Goal: Find contact information: Find contact information

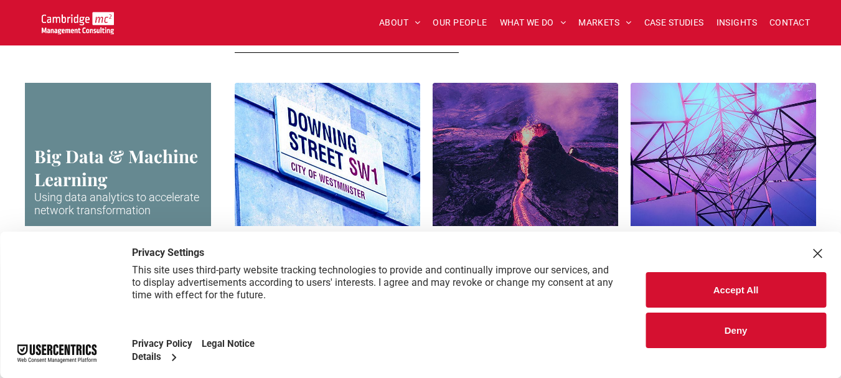
scroll to position [2720, 0]
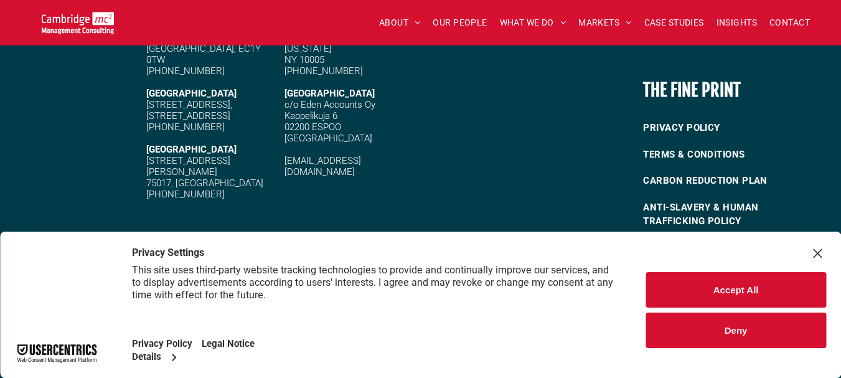
click at [819, 255] on div "Close Layer" at bounding box center [816, 253] width 17 height 17
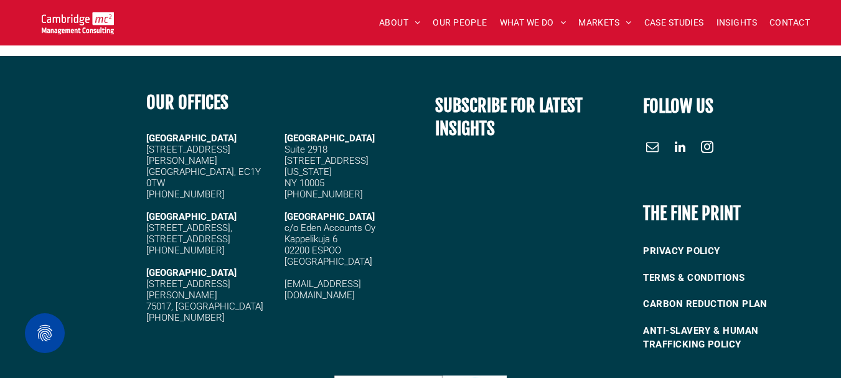
scroll to position [2596, 0]
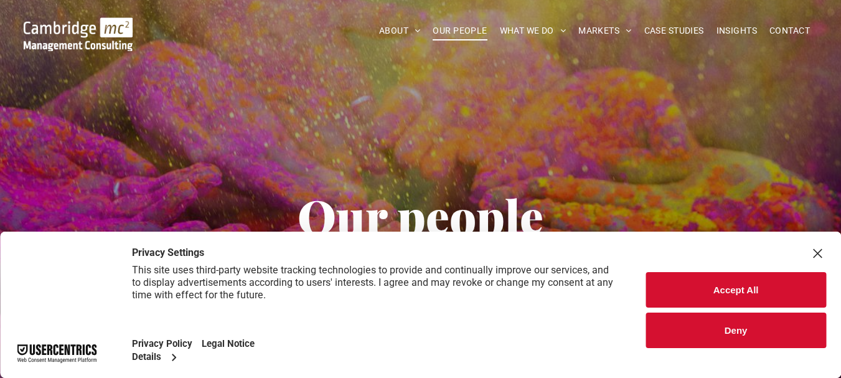
click at [724, 284] on button "Accept All" at bounding box center [735, 289] width 180 height 35
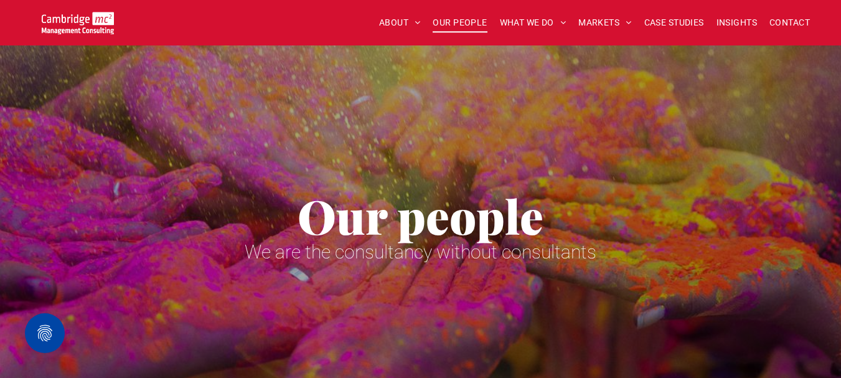
scroll to position [3581, 0]
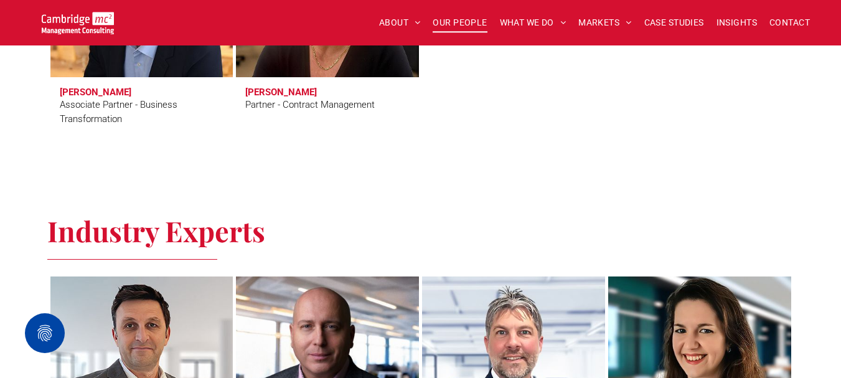
scroll to position [3274, 0]
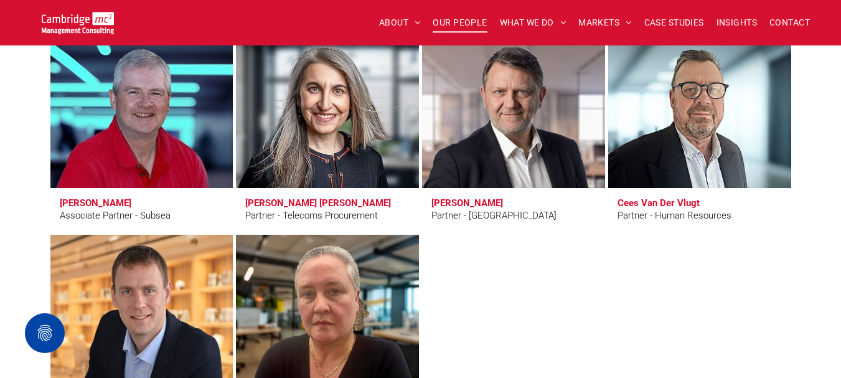
click at [483, 197] on h3 "[PERSON_NAME]" at bounding box center [467, 202] width 72 height 11
click at [487, 145] on link at bounding box center [513, 113] width 194 height 158
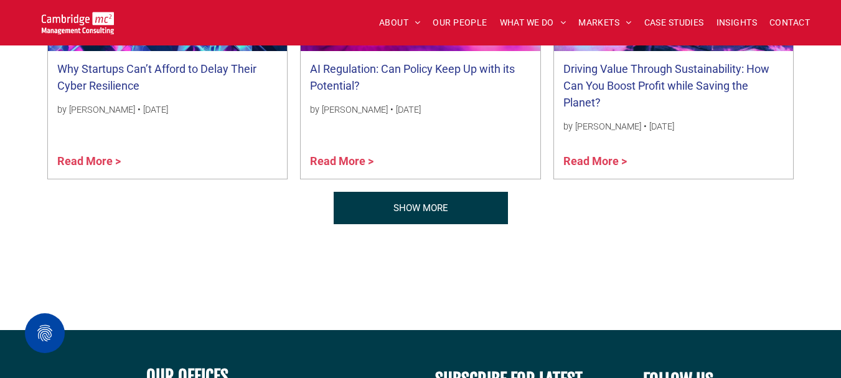
scroll to position [1494, 0]
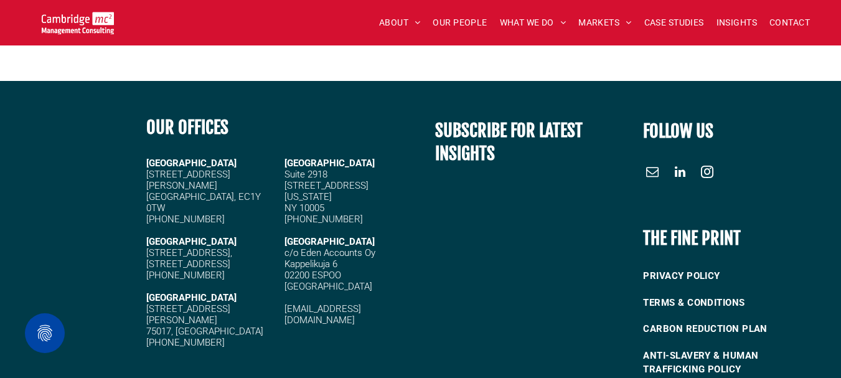
drag, startPoint x: 176, startPoint y: 310, endPoint x: 253, endPoint y: 309, distance: 77.8
click at [253, 337] on h5 "[PHONE_NUMBER]" at bounding box center [211, 342] width 130 height 11
copy span "1223 750335"
click at [184, 337] on span "[PHONE_NUMBER]" at bounding box center [185, 342] width 78 height 11
drag, startPoint x: 177, startPoint y: 309, endPoint x: 232, endPoint y: 309, distance: 54.8
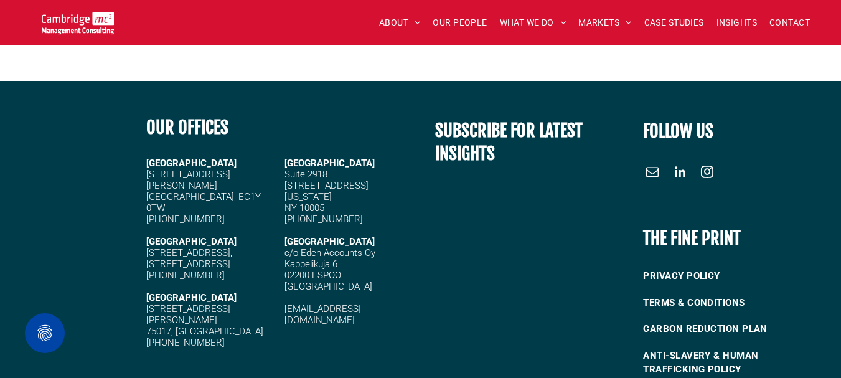
click at [232, 337] on h5 "[PHONE_NUMBER]" at bounding box center [211, 342] width 130 height 11
copy span "1223 750335"
